Goal: Check status: Check status

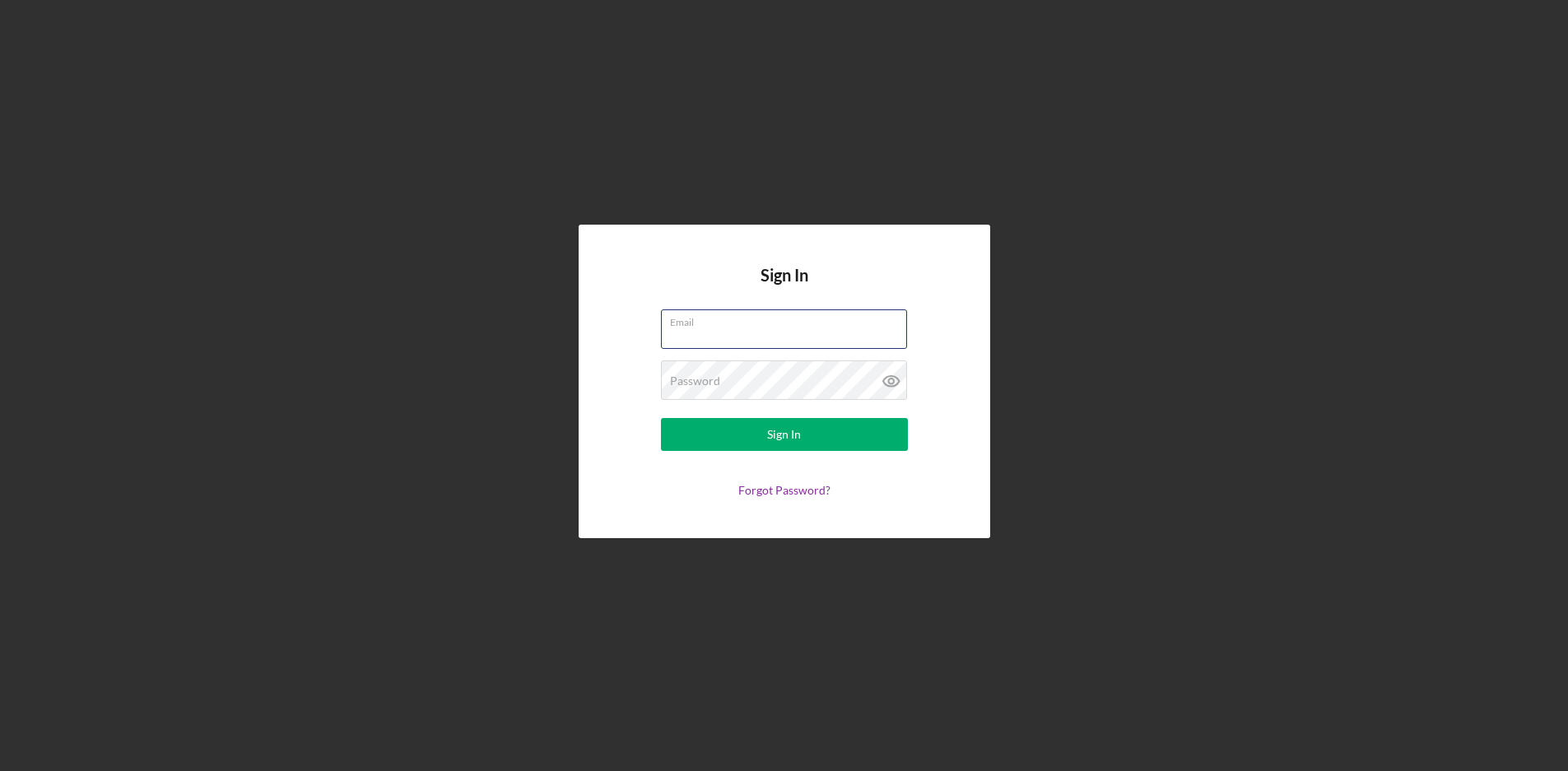
type input "[EMAIL_ADDRESS][DOMAIN_NAME]"
click at [747, 426] on button "Sign In" at bounding box center [784, 434] width 247 height 33
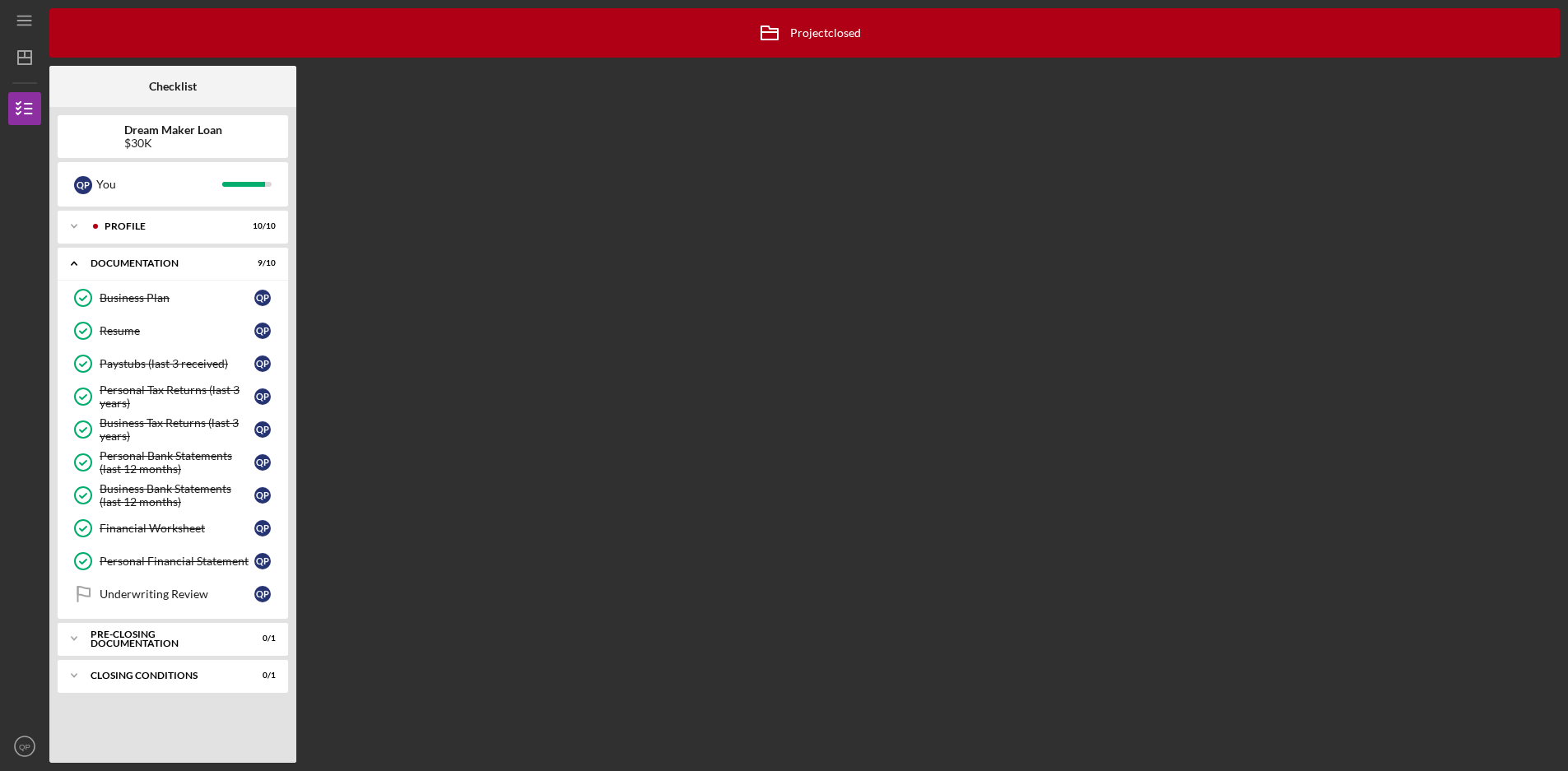
click at [328, 56] on div "Icon/Archived Project closed Icon/Info Checklist Dream Maker Loan $30K Q P You …" at bounding box center [805, 385] width 1511 height 755
click at [174, 638] on div "Pre-Closing Documentation" at bounding box center [179, 638] width 177 height 10
click at [158, 711] on div "Icon/Expander Closing Conditions 0 / 1" at bounding box center [173, 717] width 231 height 33
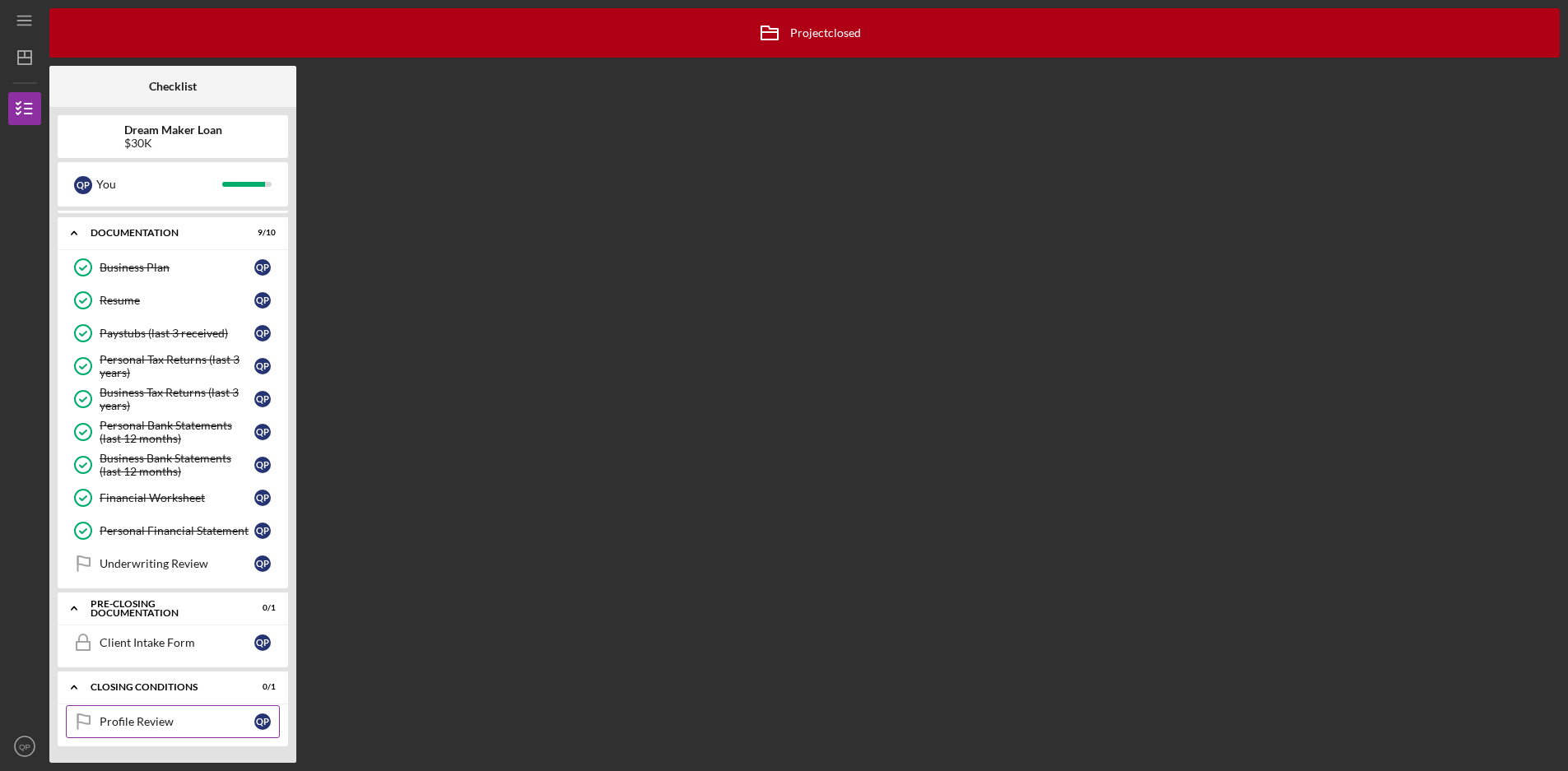
scroll to position [31, 0]
click at [150, 727] on div "Profile Review" at bounding box center [177, 722] width 155 height 13
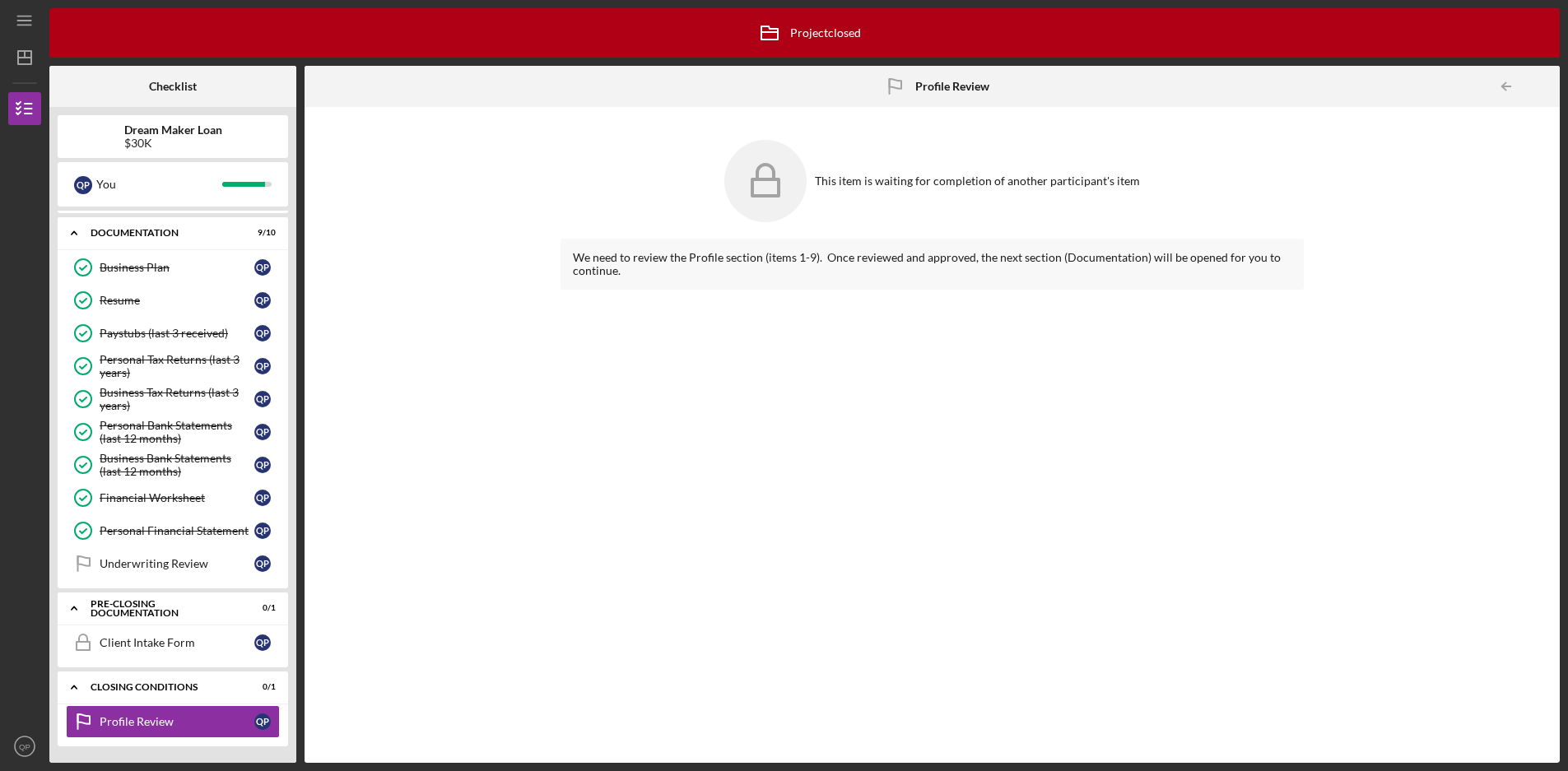
click at [616, 251] on div "We need to review the Profile section (items 1-9). Once reviewed and approved, …" at bounding box center [932, 264] width 718 height 26
click at [161, 571] on link "Underwriting Review Underwriting Review Q P" at bounding box center [173, 563] width 214 height 33
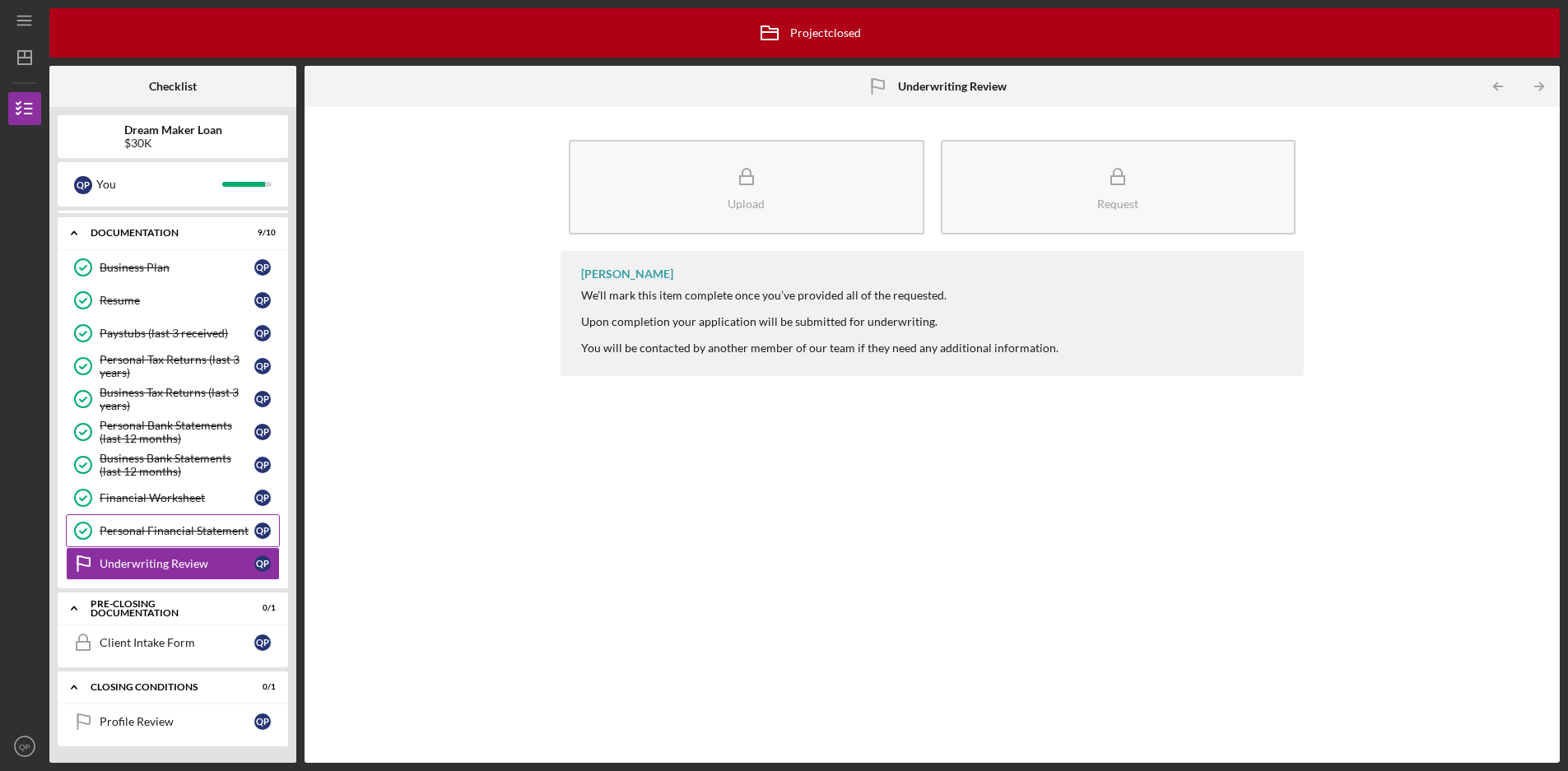
click at [162, 516] on link "Personal Financial Statement Personal Financial Statement Q P" at bounding box center [173, 530] width 214 height 33
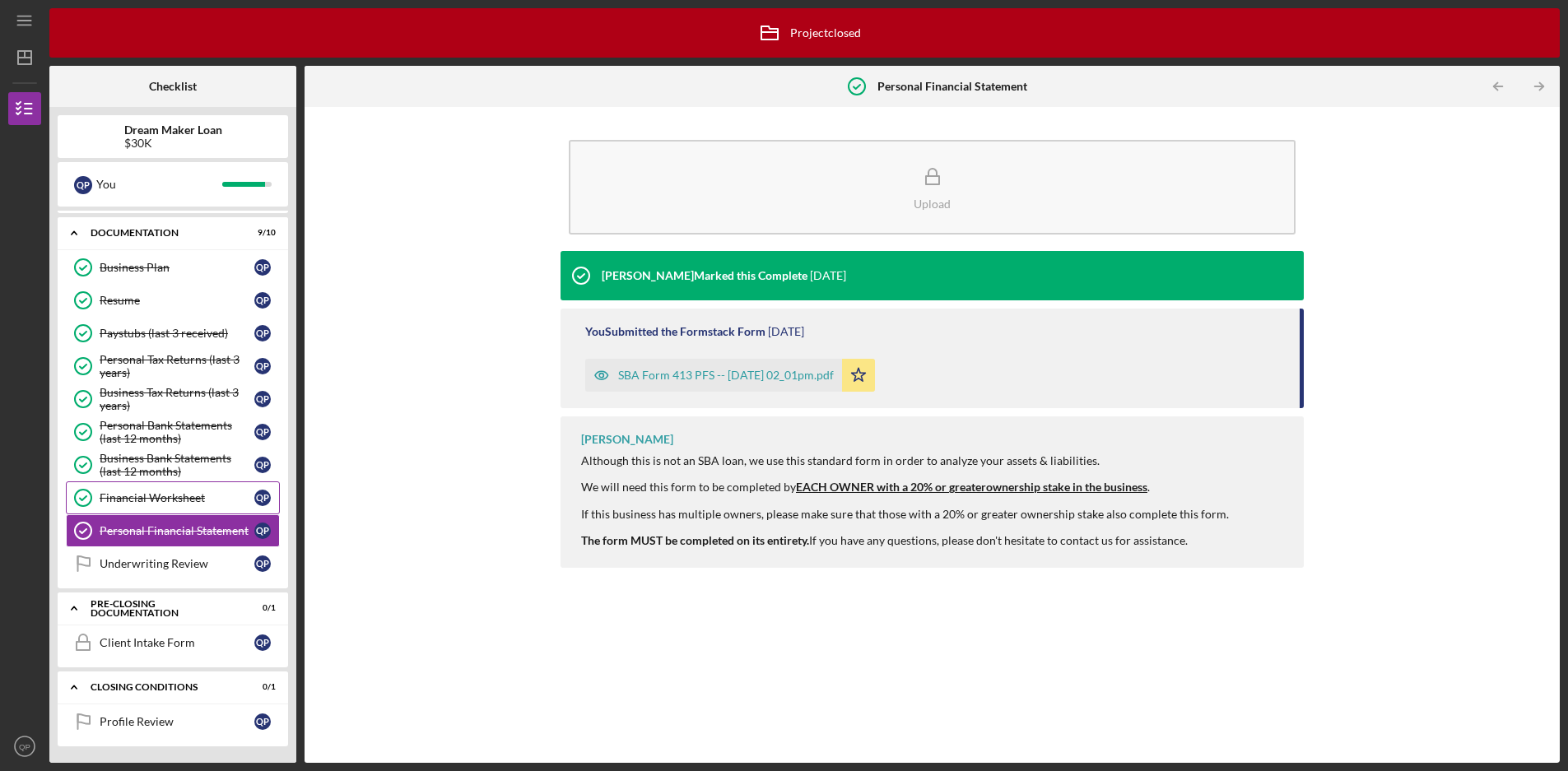
click at [162, 493] on div "Financial Worksheet" at bounding box center [177, 498] width 155 height 13
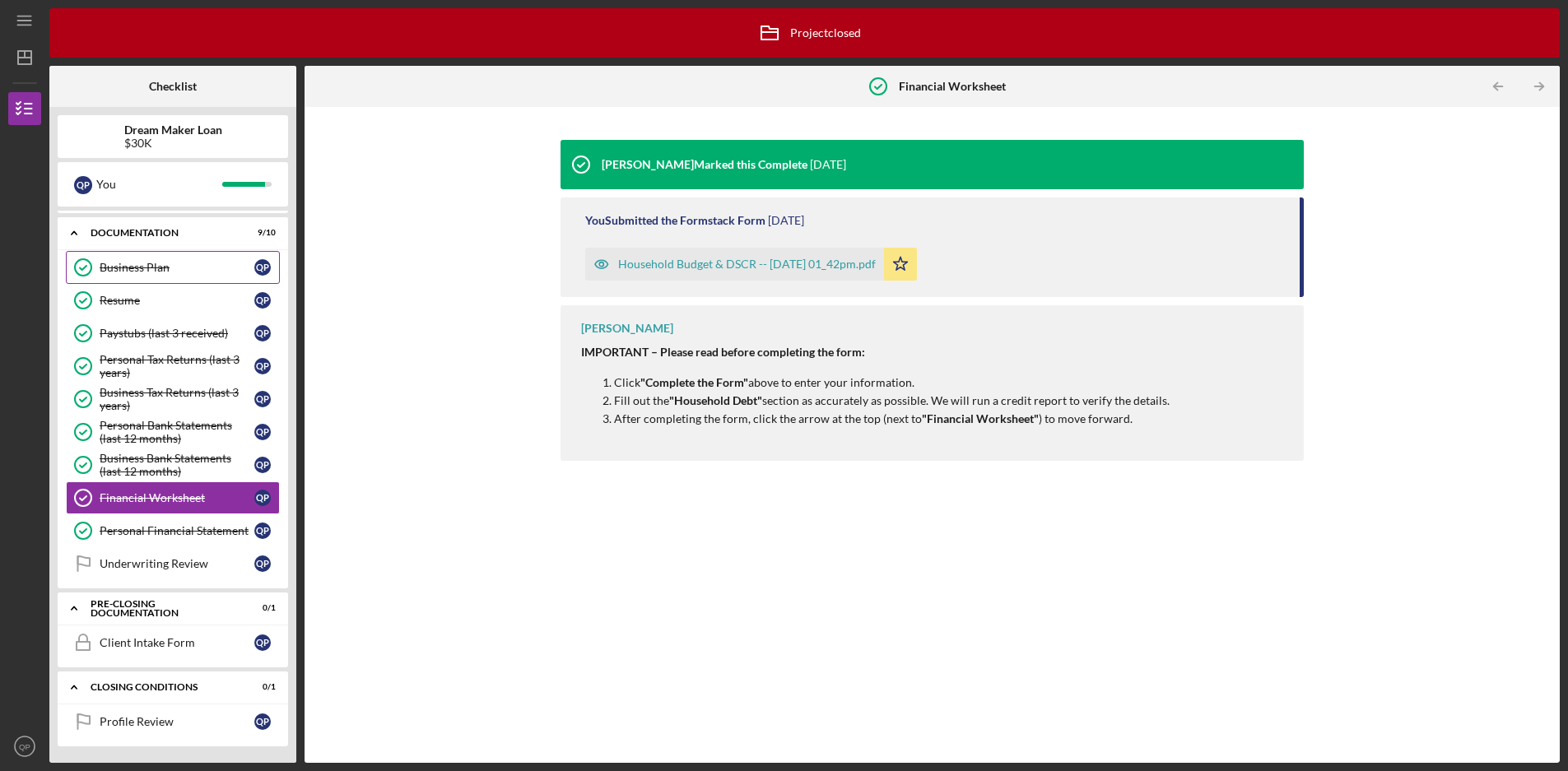
click at [166, 267] on div "Business Plan" at bounding box center [177, 267] width 155 height 13
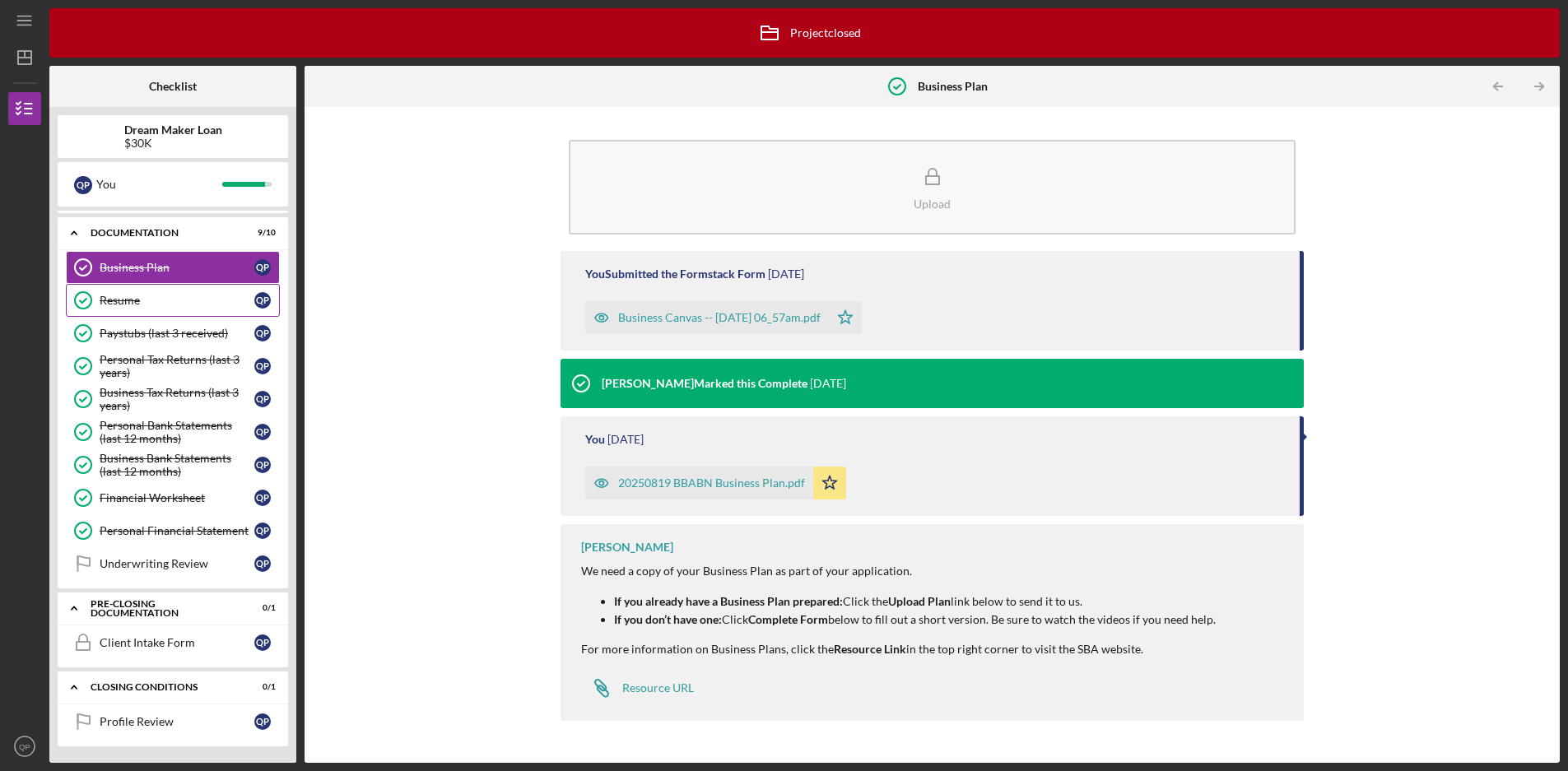
click at [166, 299] on div "Resume" at bounding box center [177, 300] width 155 height 13
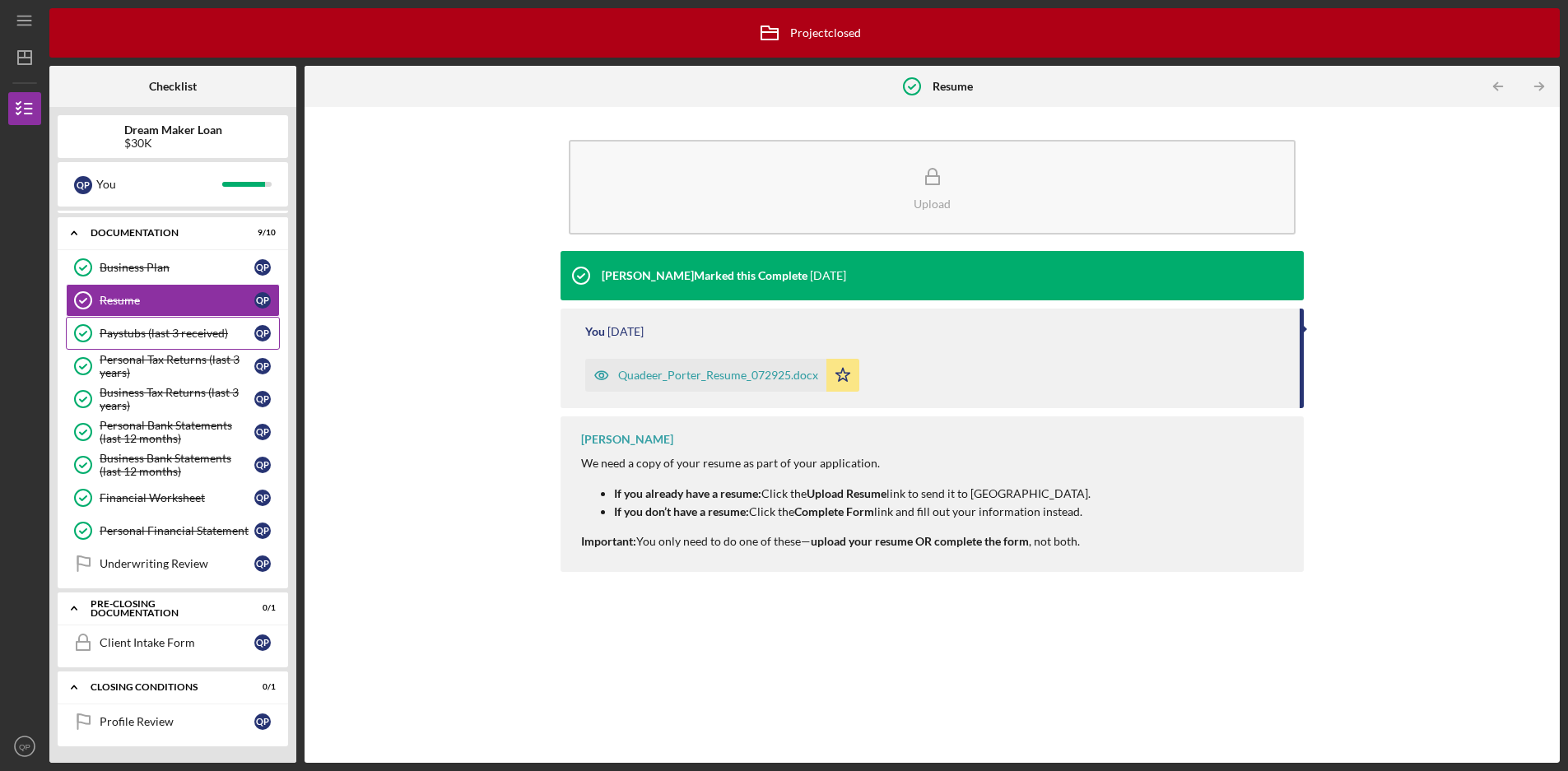
click at [182, 342] on link "Paystubs (last 3 received) Paystubs (last 3 received) Q P" at bounding box center [173, 333] width 214 height 33
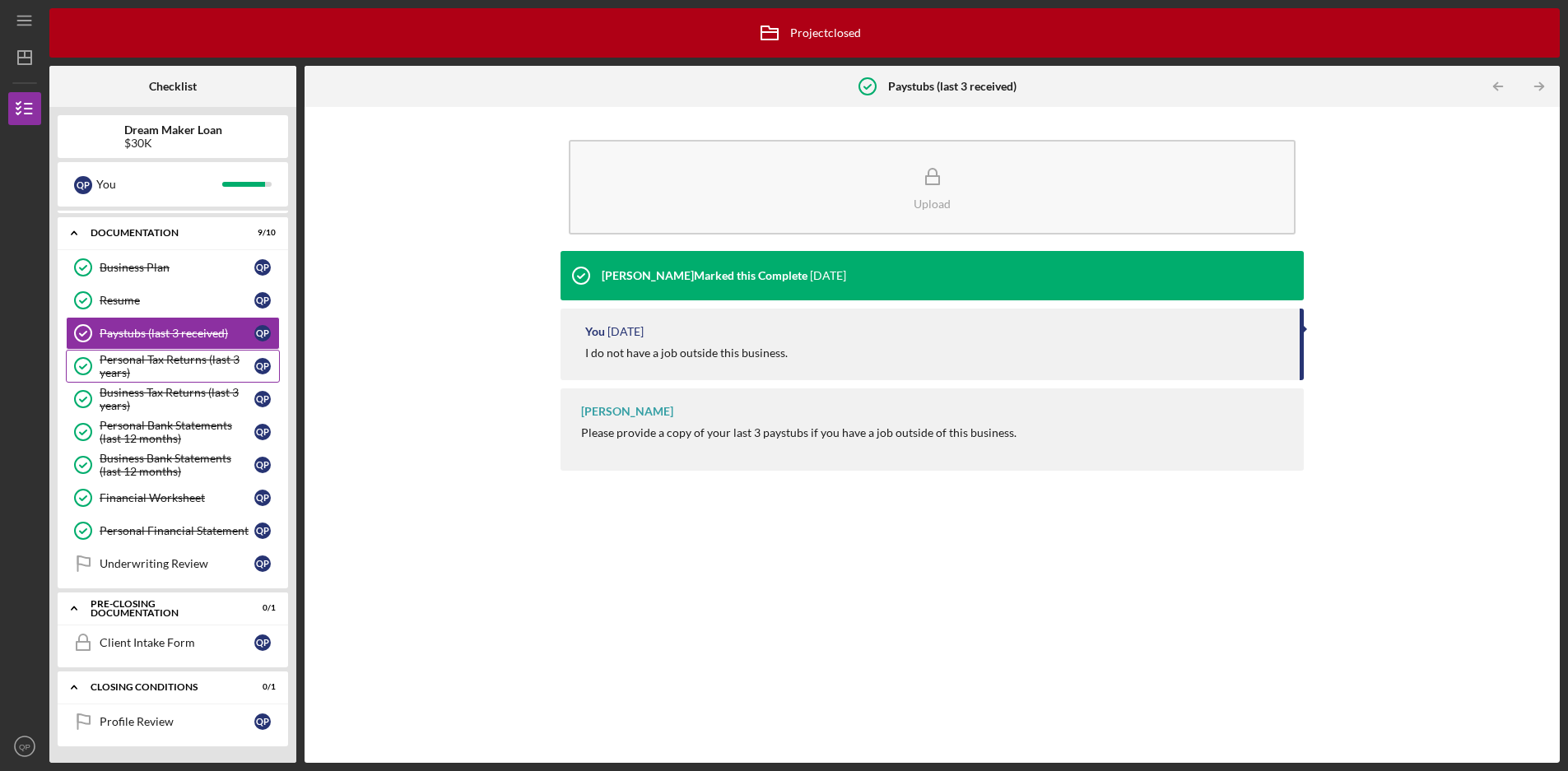
click at [176, 370] on div "Personal Tax Returns (last 3 years)" at bounding box center [177, 367] width 155 height 26
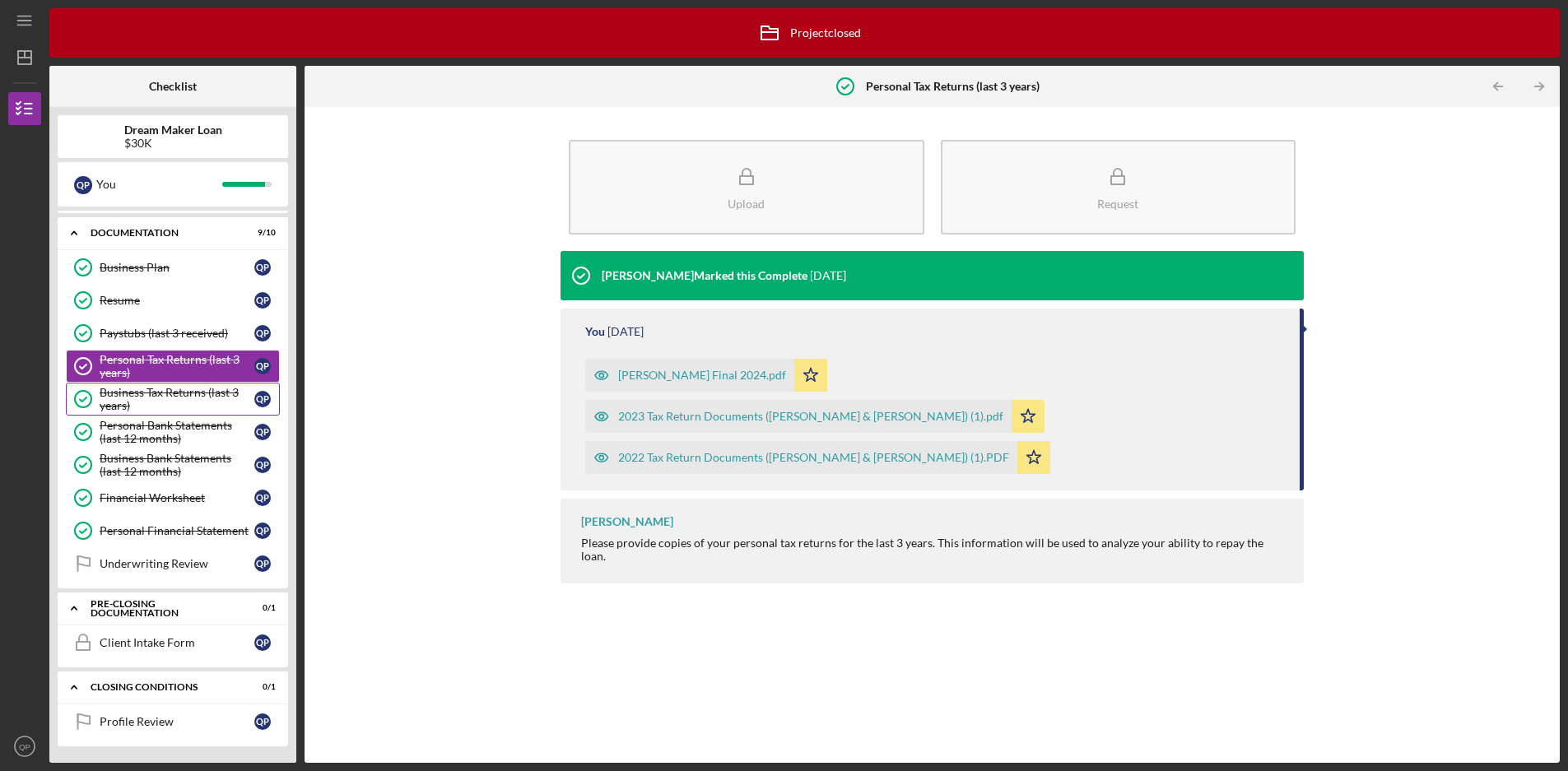
click at [170, 404] on div "Business Tax Returns (last 3 years)" at bounding box center [177, 399] width 155 height 26
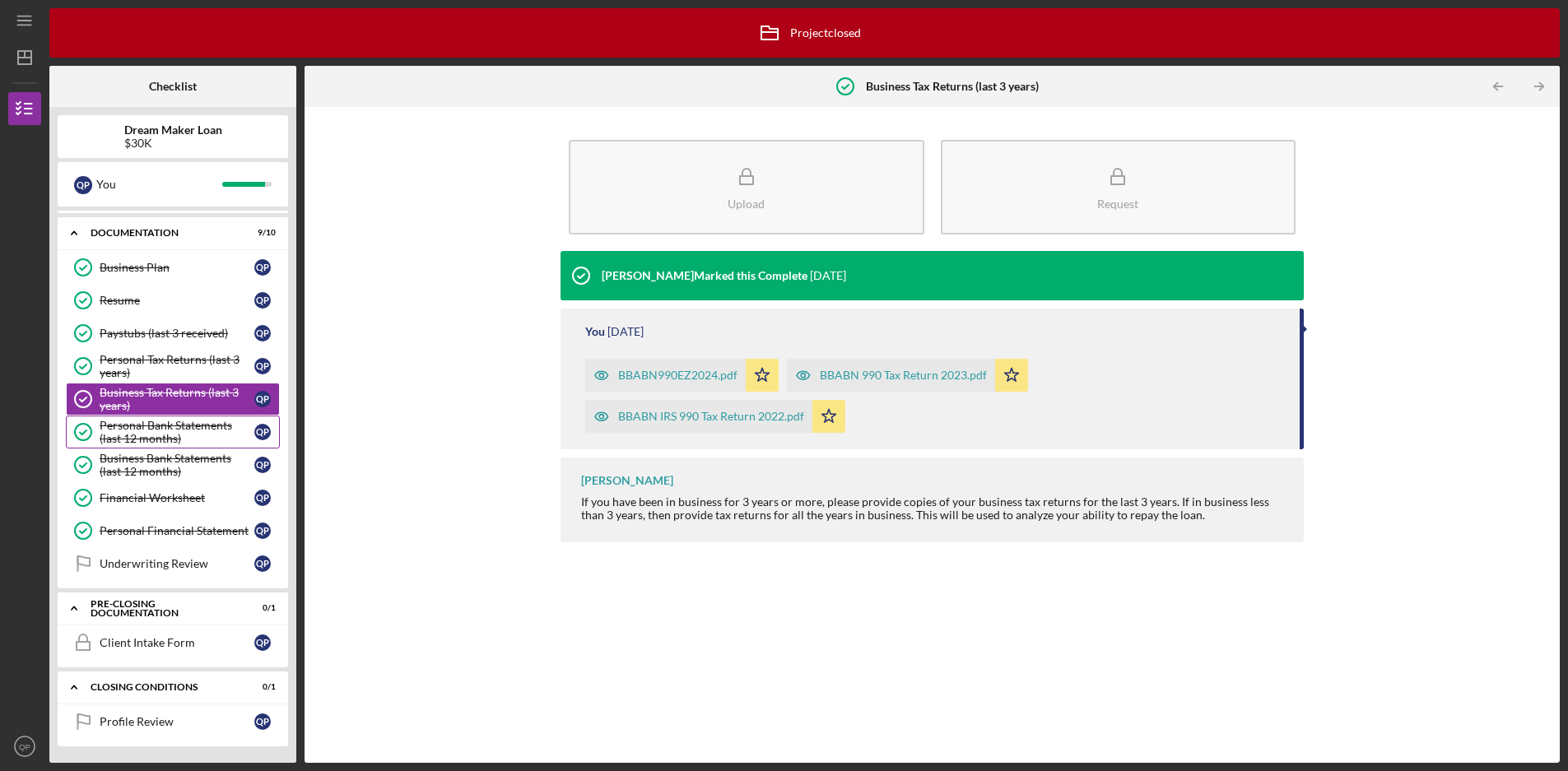
click at [165, 442] on div "Personal Bank Statements (last 12 months)" at bounding box center [177, 432] width 155 height 26
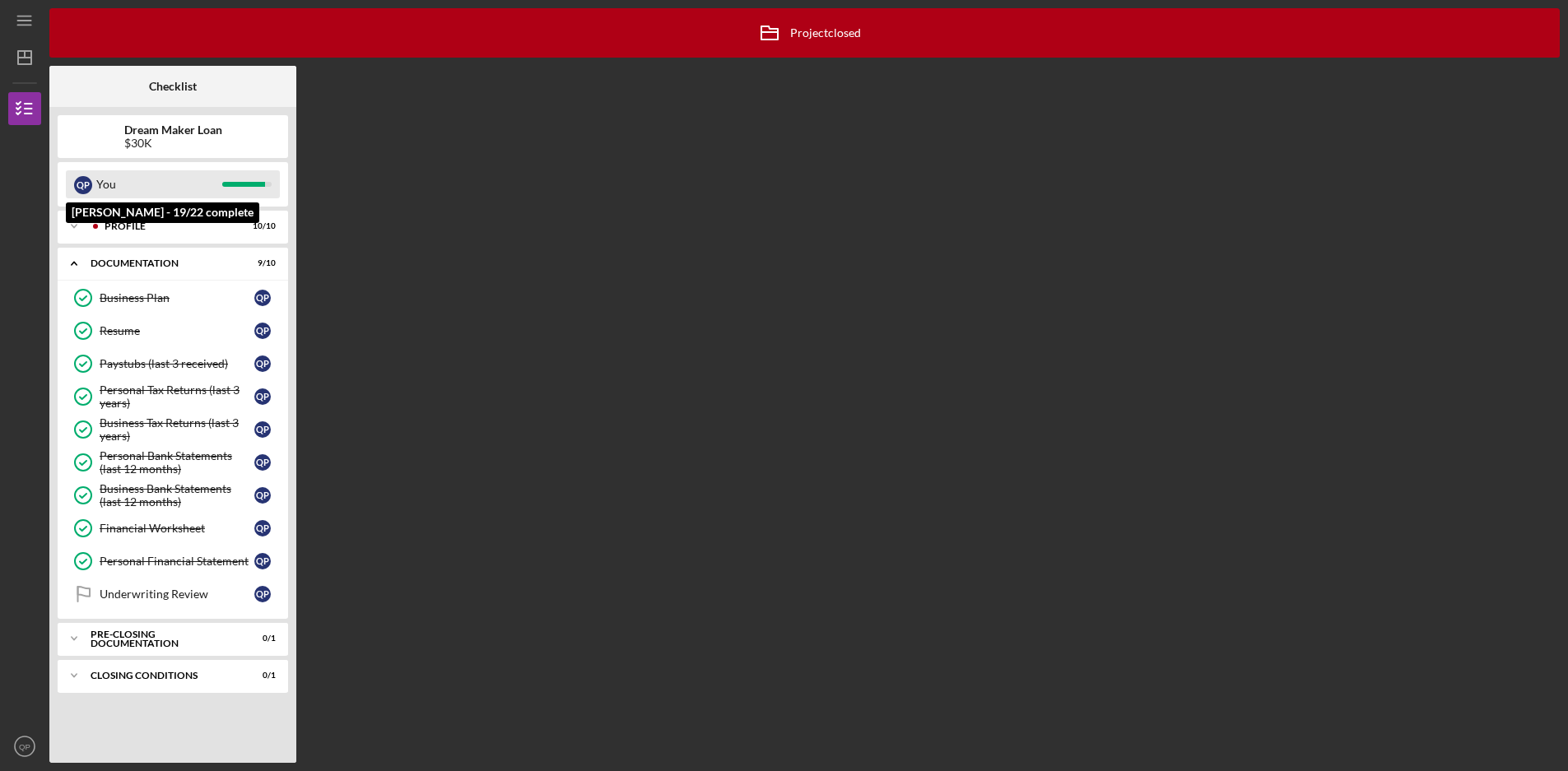
click at [162, 187] on div "You" at bounding box center [159, 184] width 126 height 28
click at [175, 135] on b "Dream Maker Loan" at bounding box center [173, 130] width 98 height 13
click at [19, 71] on icon "Icon/Dashboard" at bounding box center [25, 57] width 41 height 41
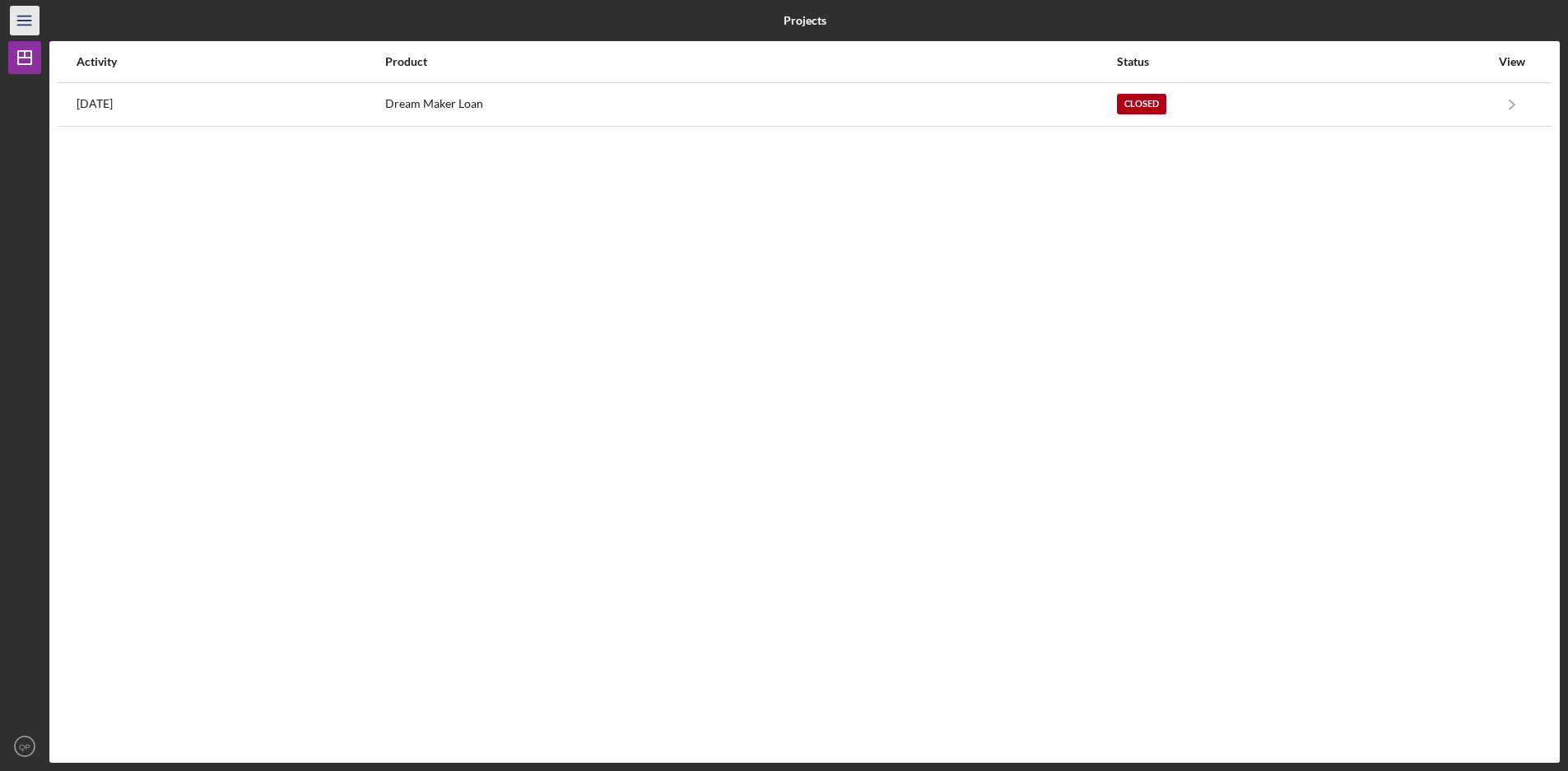
click at [26, 26] on icon "Icon/Menu" at bounding box center [25, 21] width 37 height 37
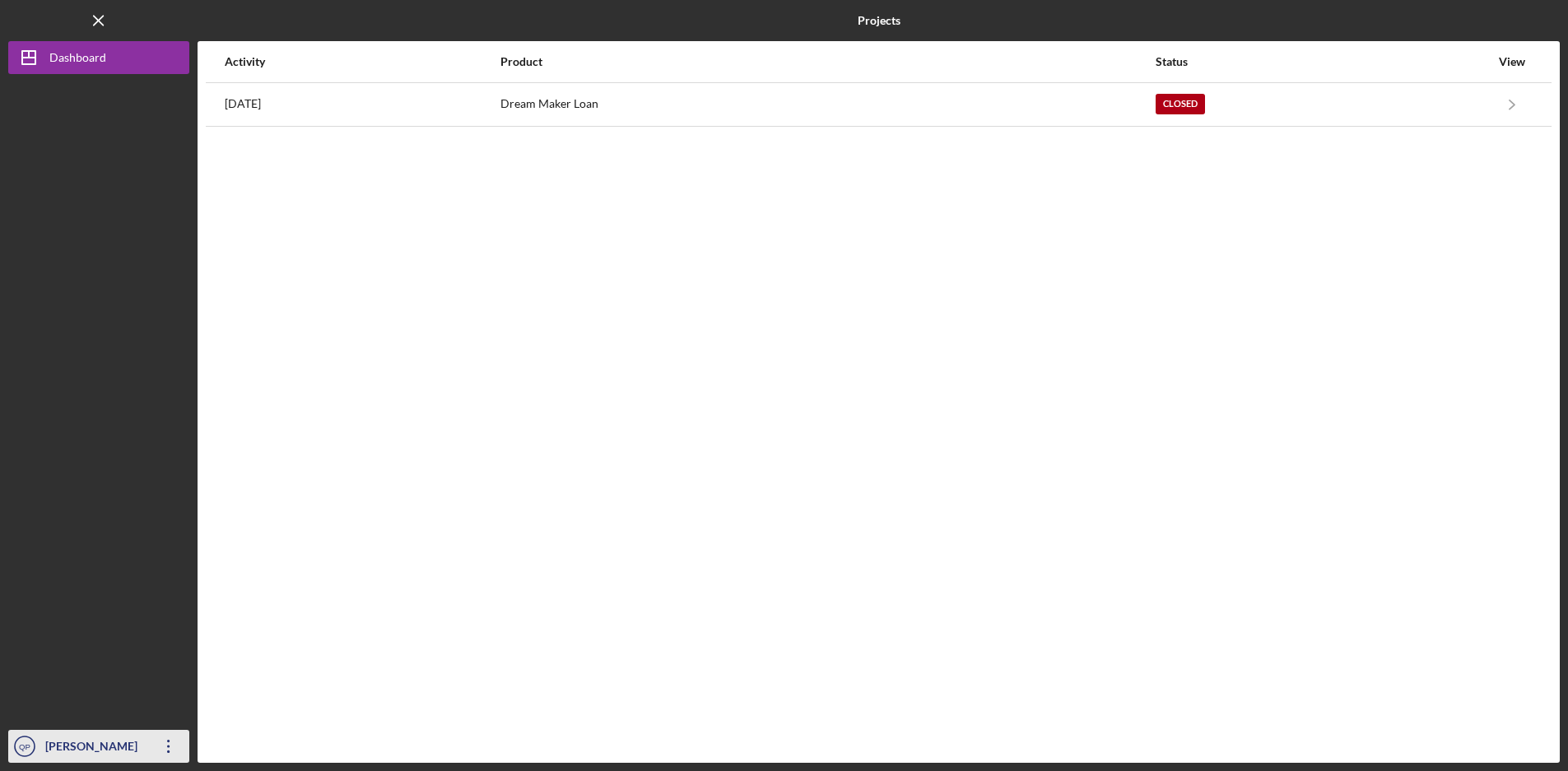
click at [91, 753] on div "[PERSON_NAME]" at bounding box center [94, 749] width 107 height 37
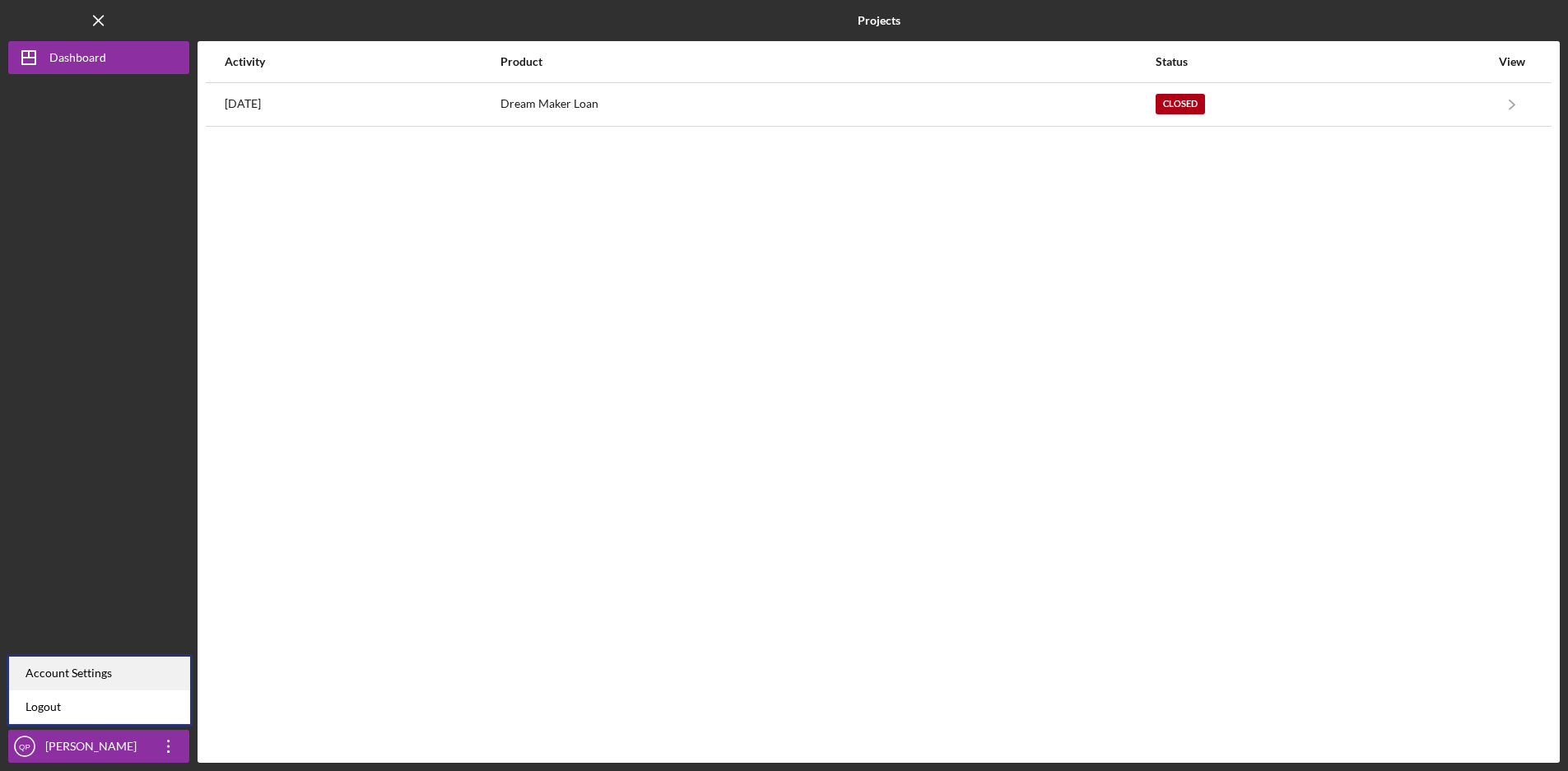
click at [119, 674] on div "Account Settings" at bounding box center [100, 673] width 182 height 33
